Goal: Navigation & Orientation: Find specific page/section

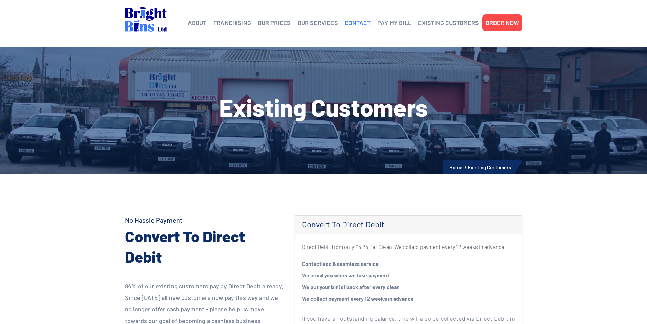
click at [362, 22] on link "CONTACT" at bounding box center [358, 23] width 26 height 10
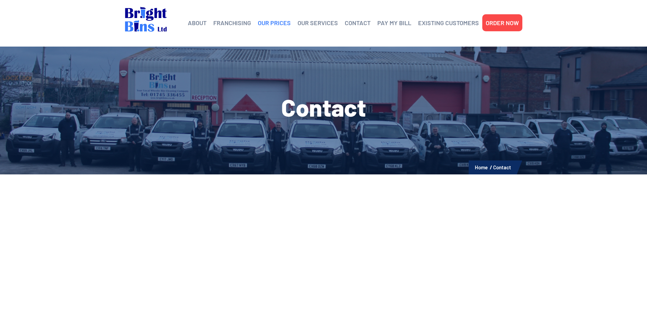
click at [283, 22] on link "OUR PRICES" at bounding box center [274, 23] width 33 height 10
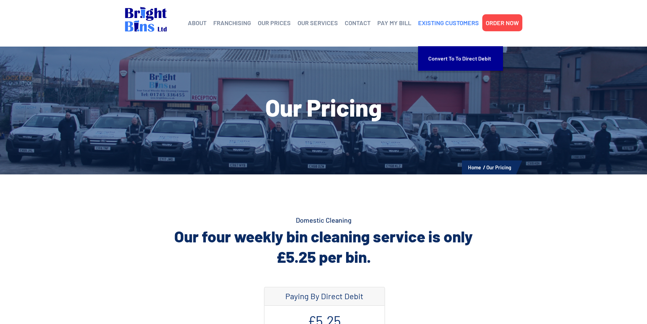
click at [454, 21] on link "EXISTING CUSTOMERS" at bounding box center [448, 23] width 61 height 10
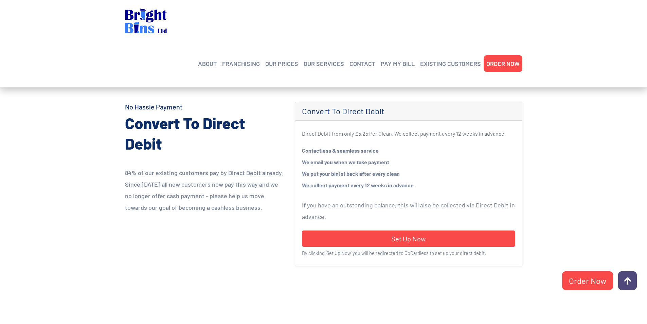
scroll to position [149, 0]
